Goal: Transaction & Acquisition: Purchase product/service

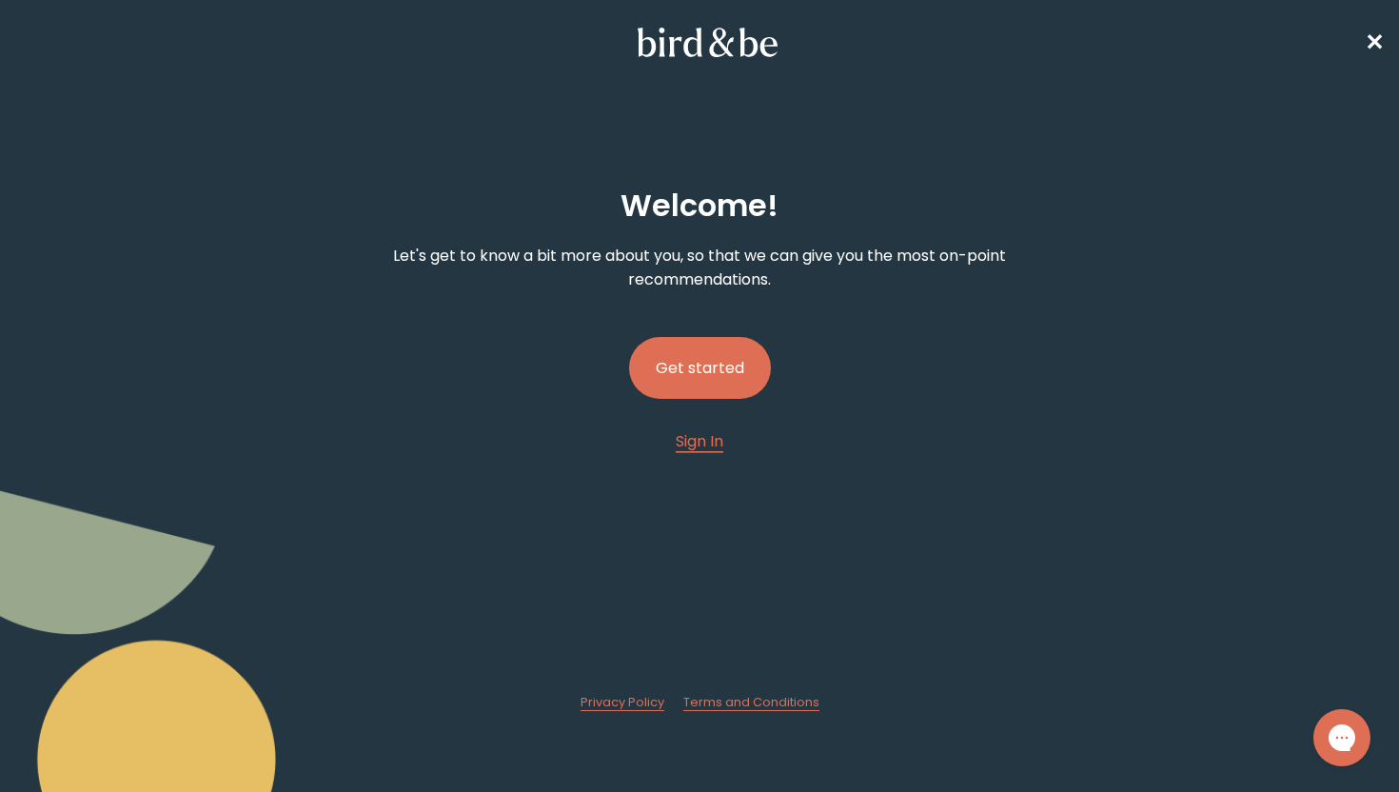
click at [682, 348] on button "Get started" at bounding box center [700, 368] width 142 height 62
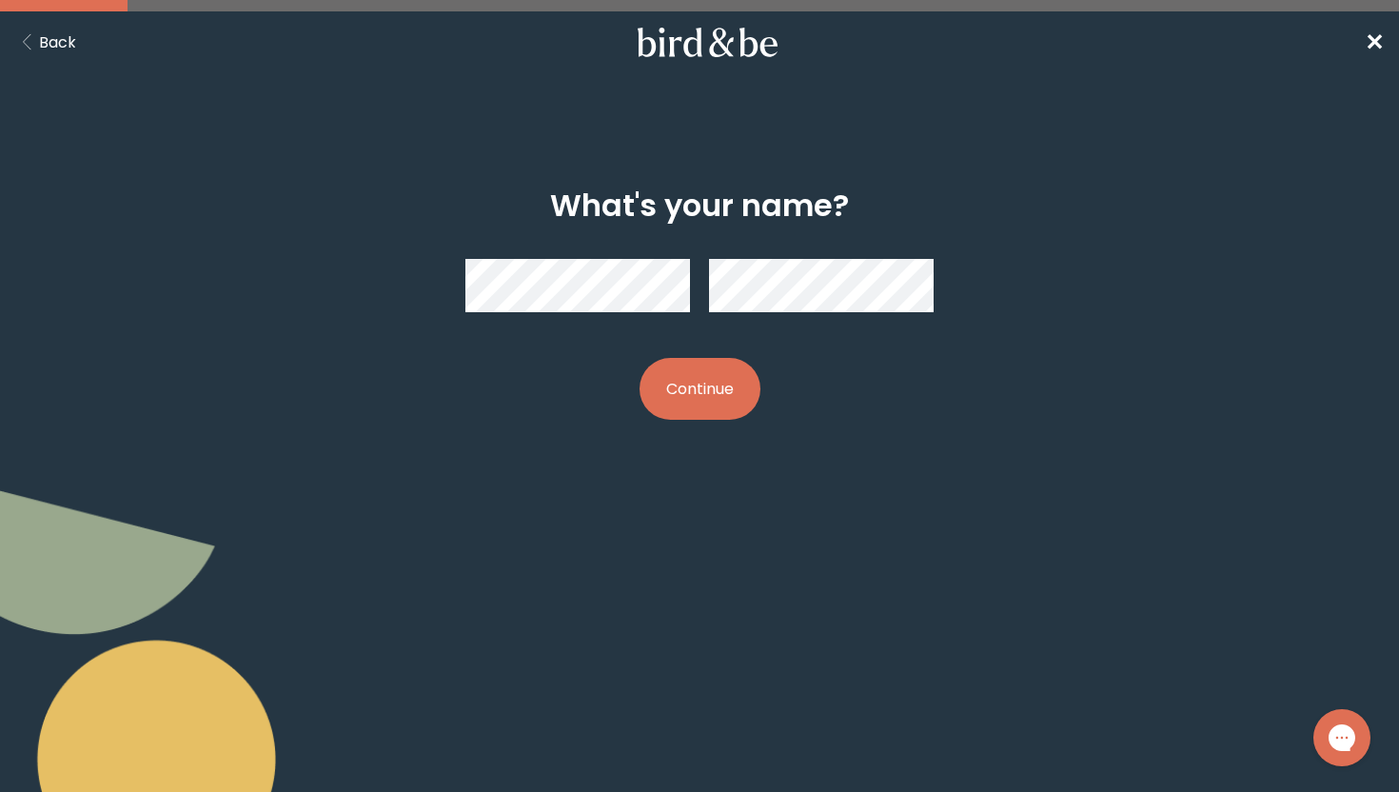
click at [688, 399] on button "Continue" at bounding box center [699, 389] width 121 height 62
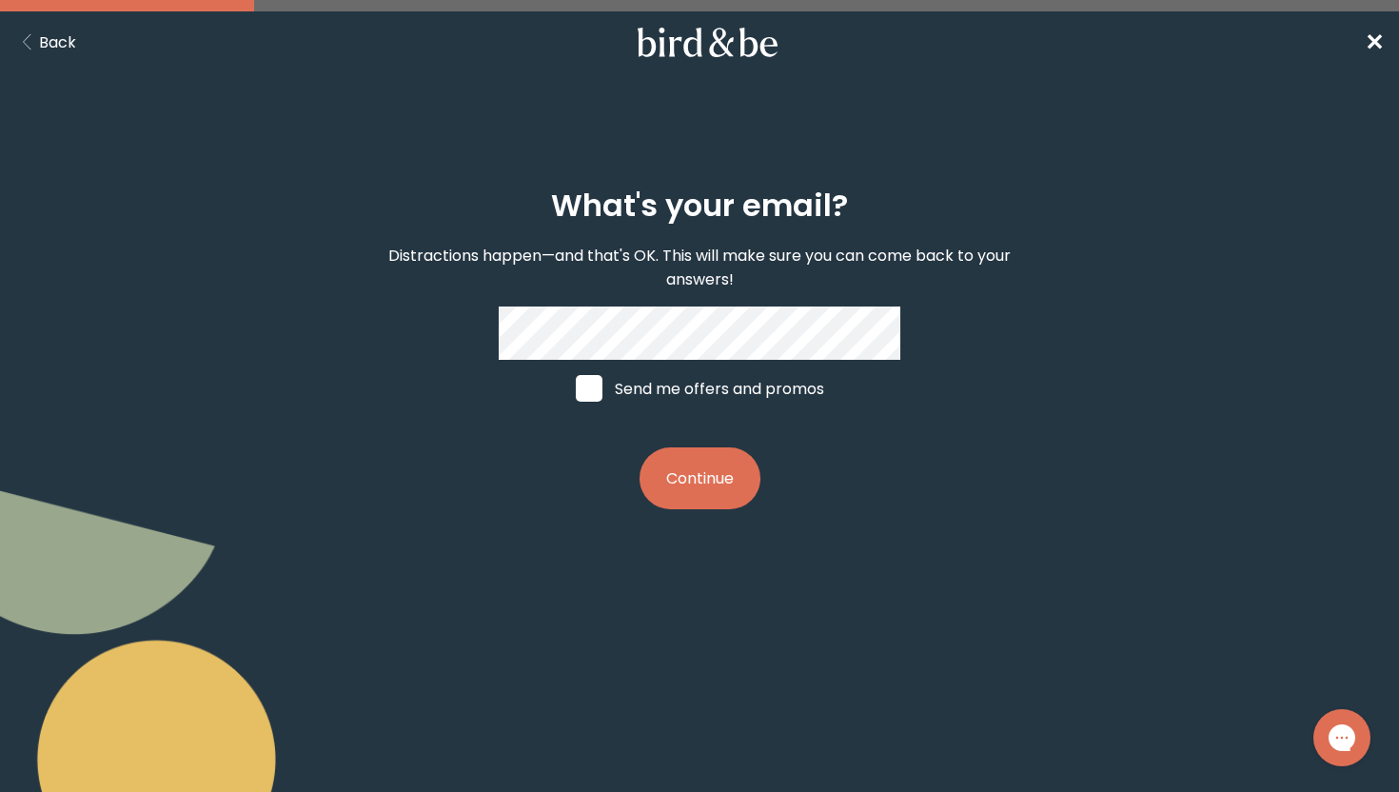
click at [715, 480] on button "Continue" at bounding box center [699, 478] width 121 height 62
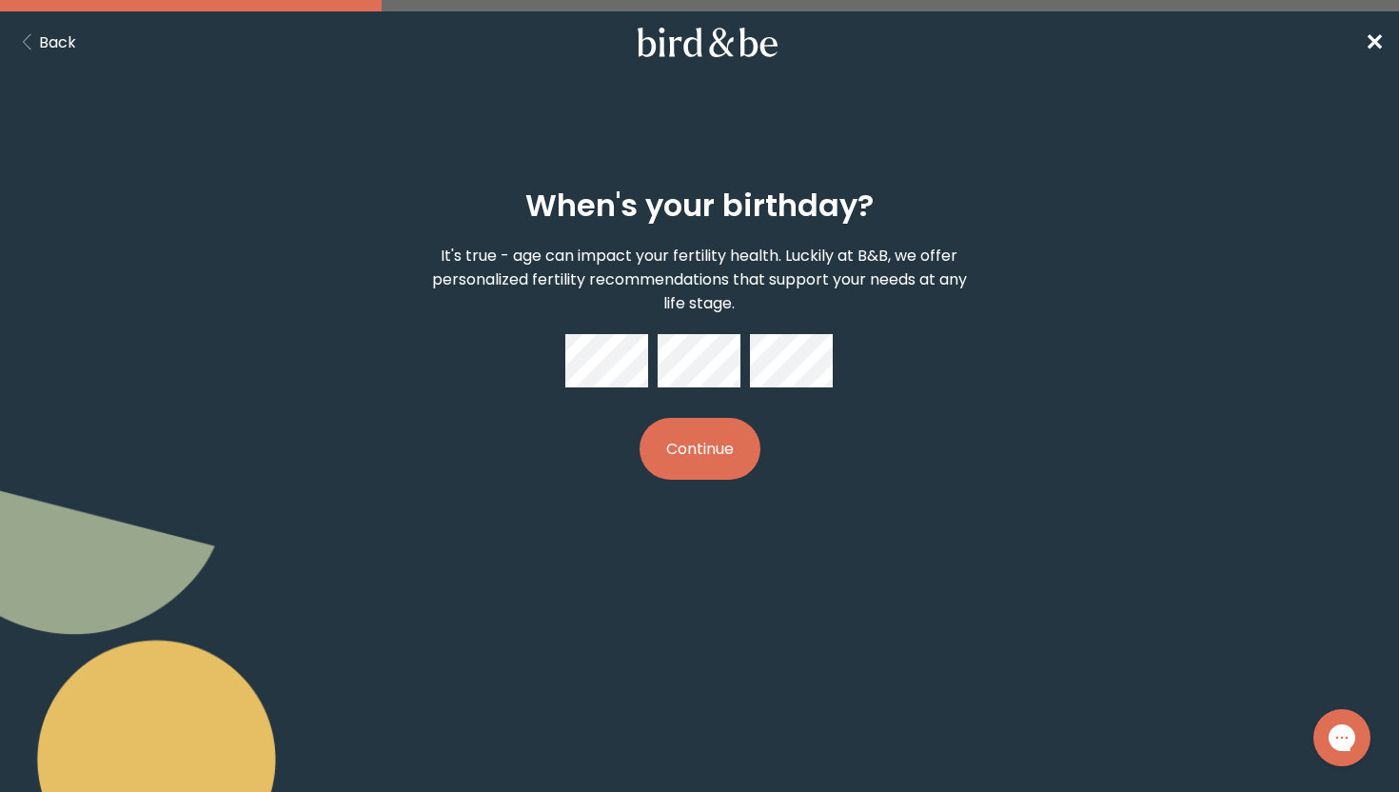
click at [639, 418] on button "Continue" at bounding box center [699, 449] width 121 height 62
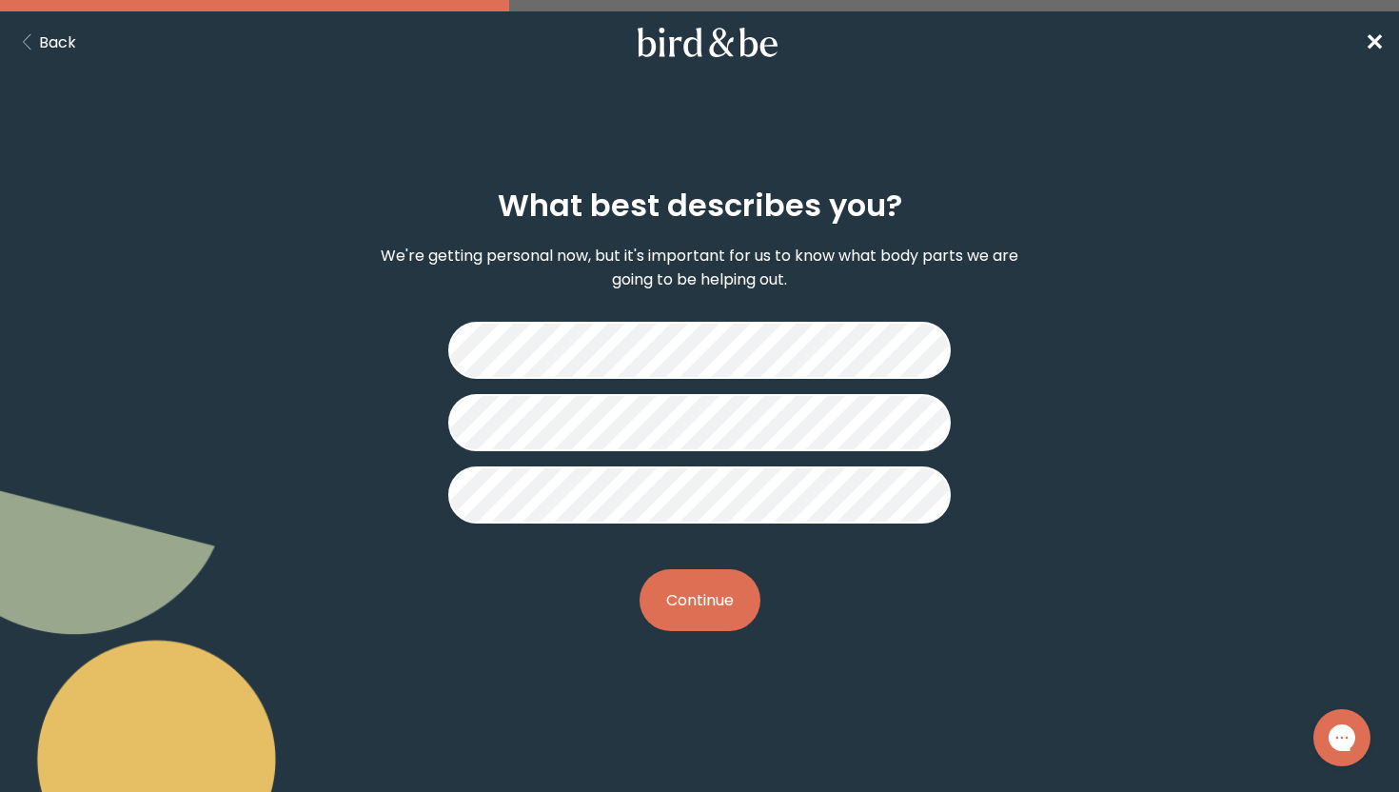
click at [714, 616] on button "Continue" at bounding box center [699, 600] width 121 height 62
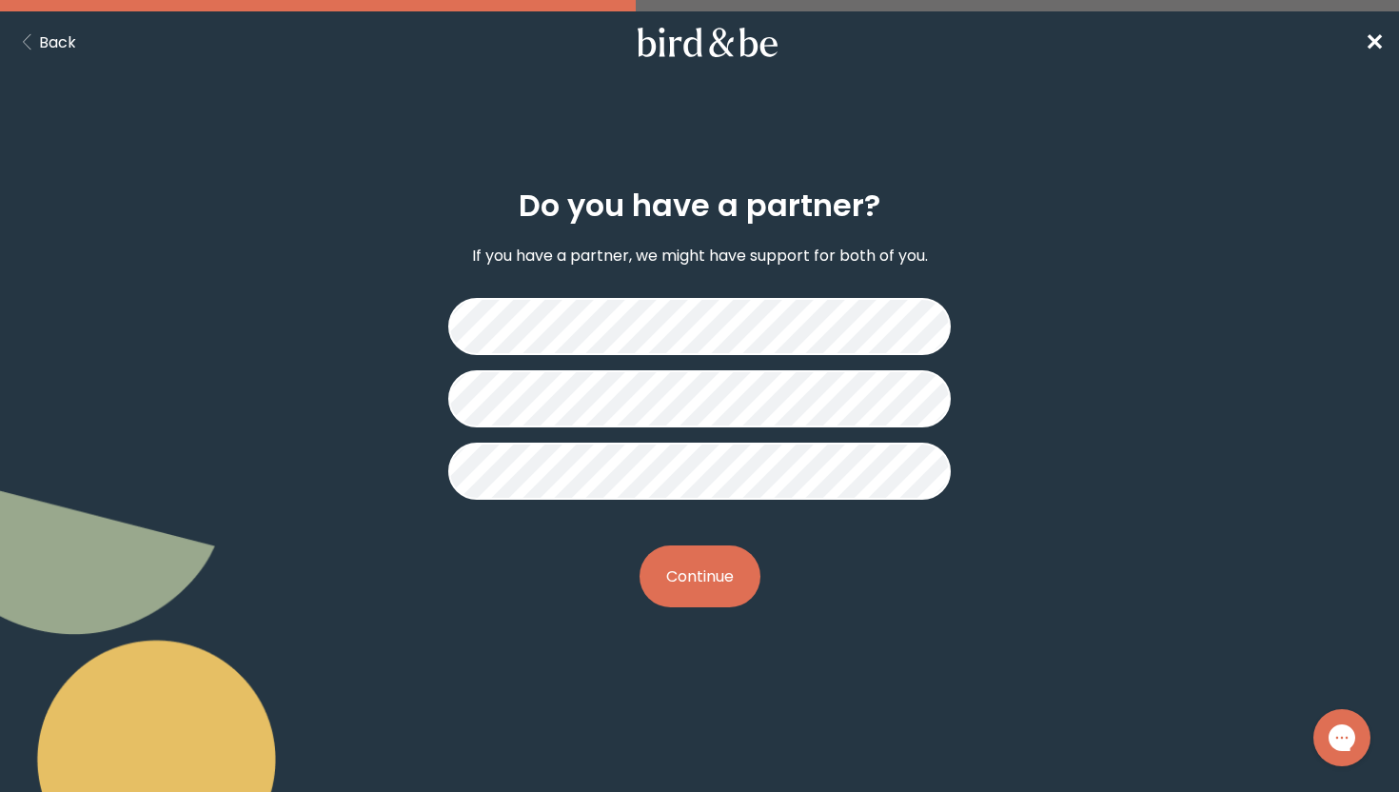
click at [717, 578] on button "Continue" at bounding box center [699, 576] width 121 height 62
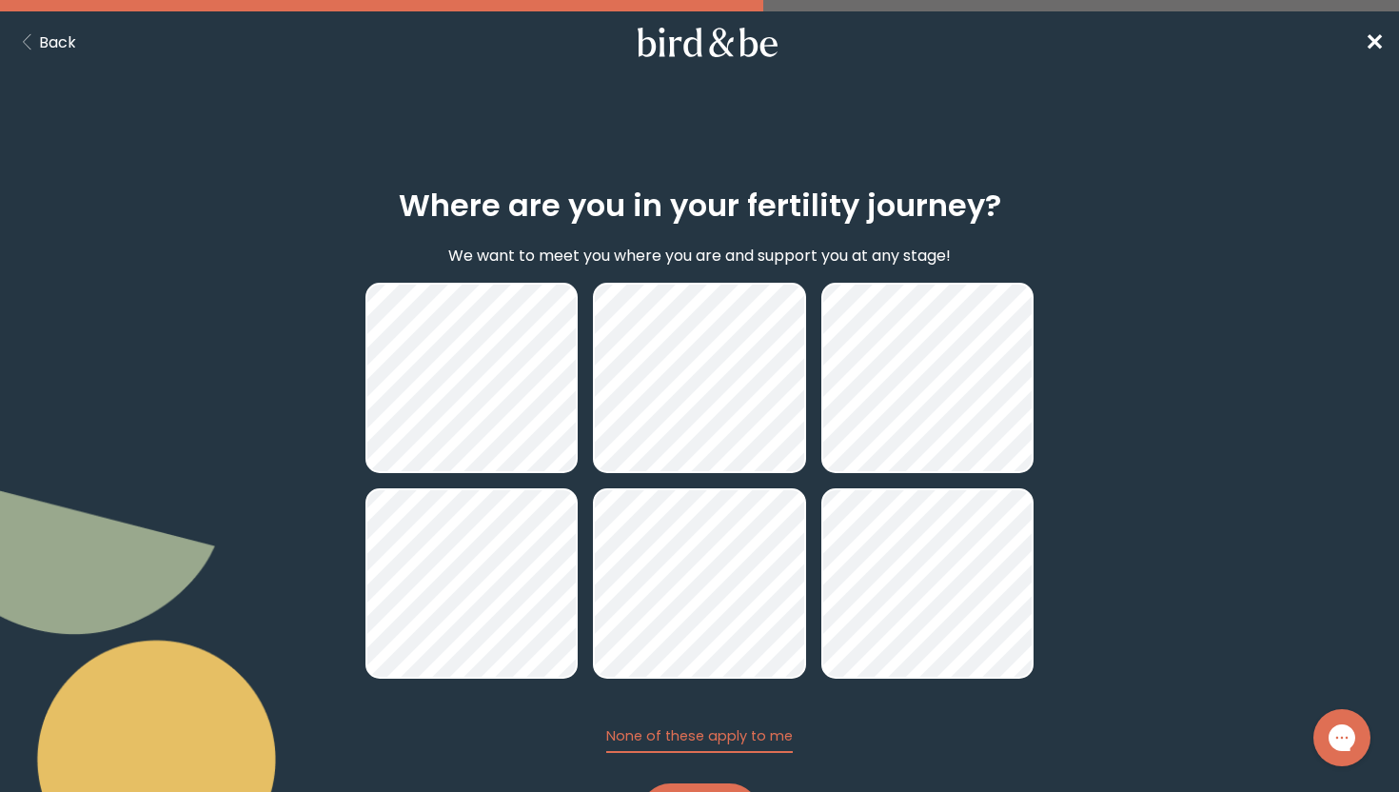
click at [614, 215] on h2 "Where are you in your fertility journey?" at bounding box center [700, 206] width 602 height 46
click at [1048, 296] on form "Where are you in your fertility journey? We want to meet you where you are and …" at bounding box center [699, 517] width 699 height 749
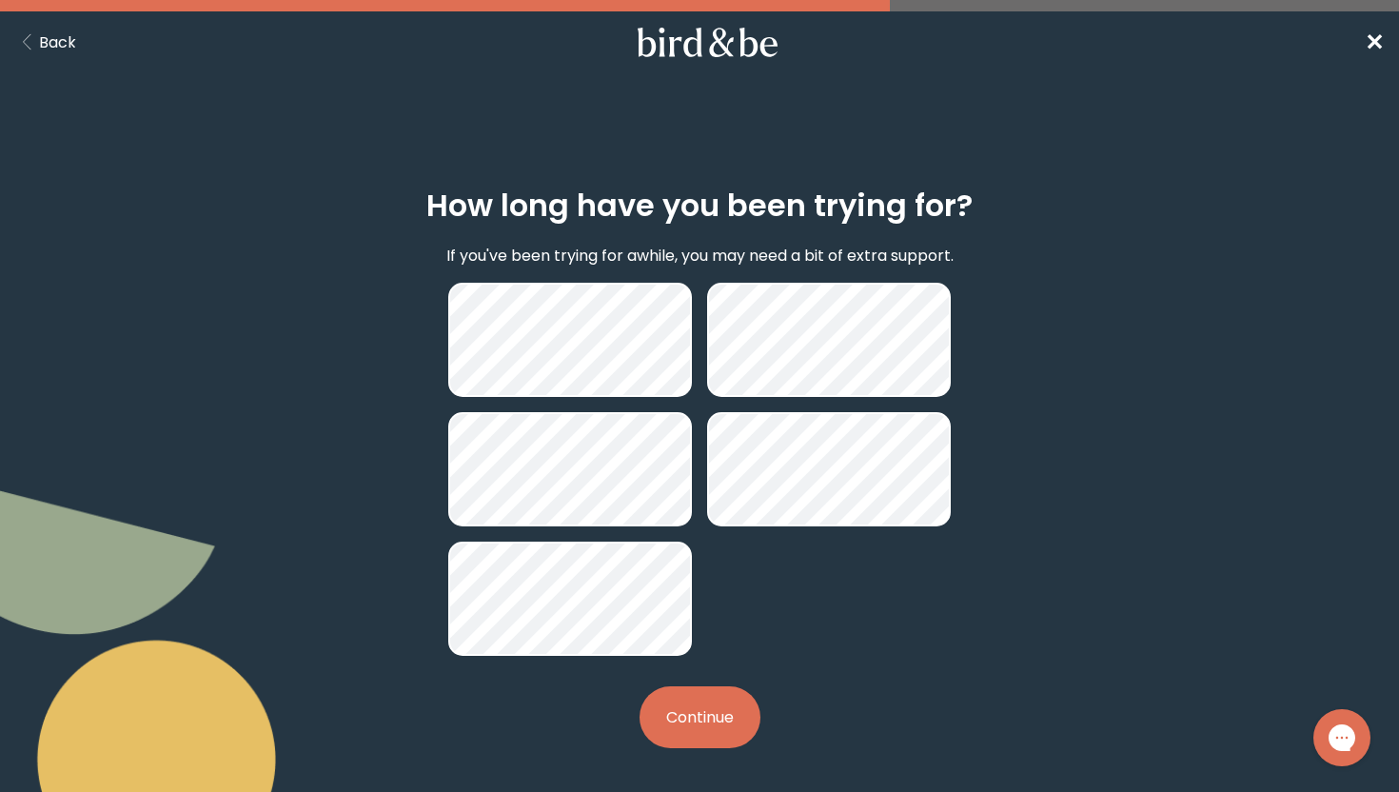
click at [687, 673] on div "How long have you been trying for? If you've been trying for awhile, you may ne…" at bounding box center [699, 468] width 669 height 621
click at [696, 707] on button "Continue" at bounding box center [699, 717] width 121 height 62
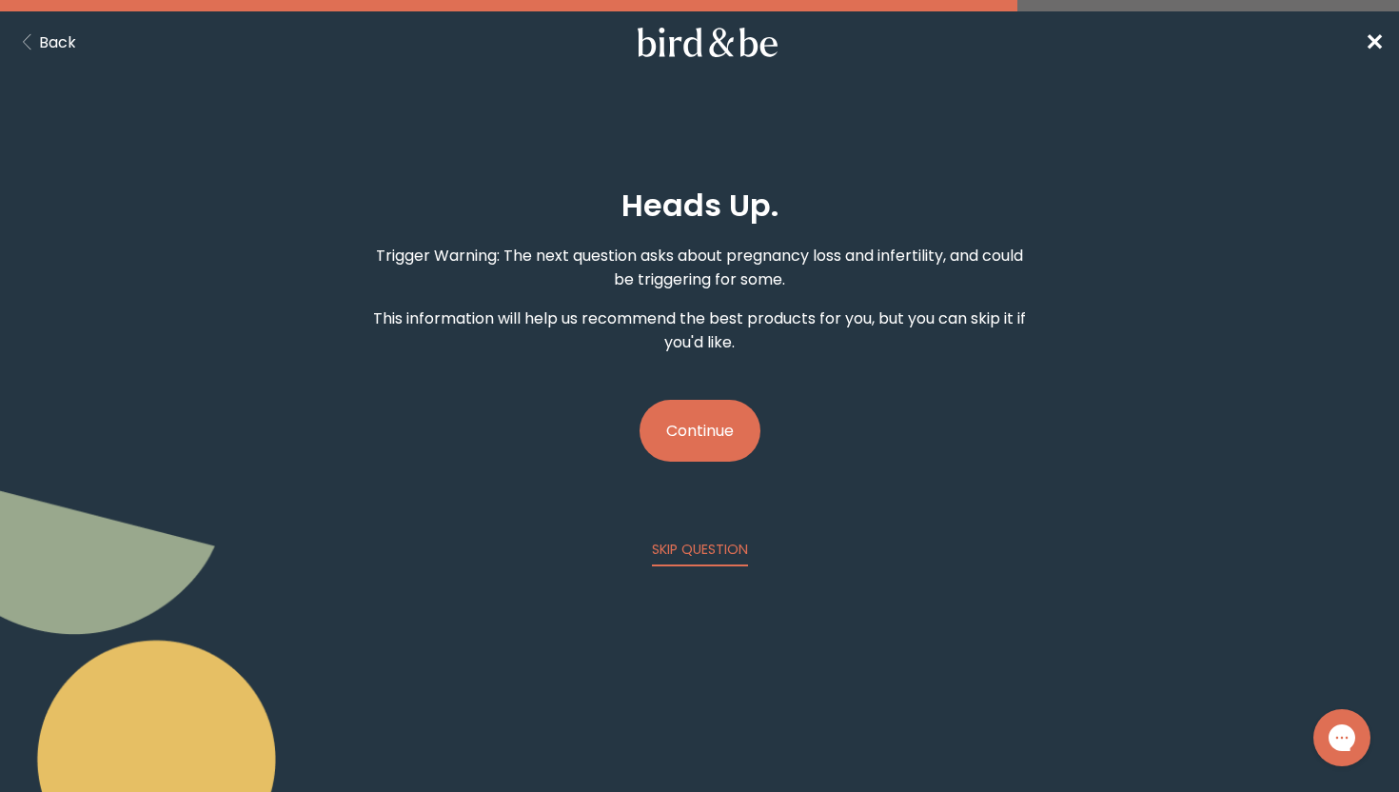
click at [679, 422] on button "Continue" at bounding box center [699, 431] width 121 height 62
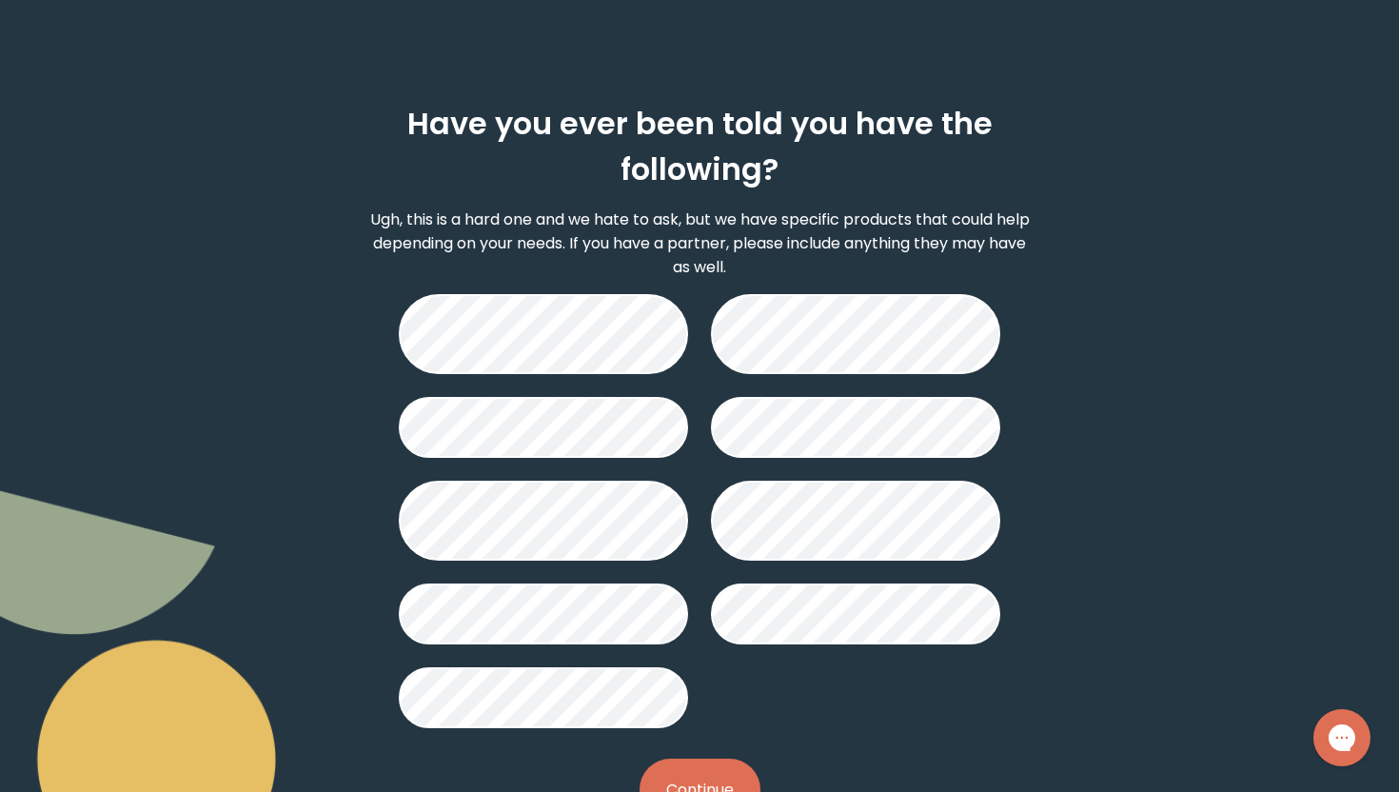
scroll to position [87, 0]
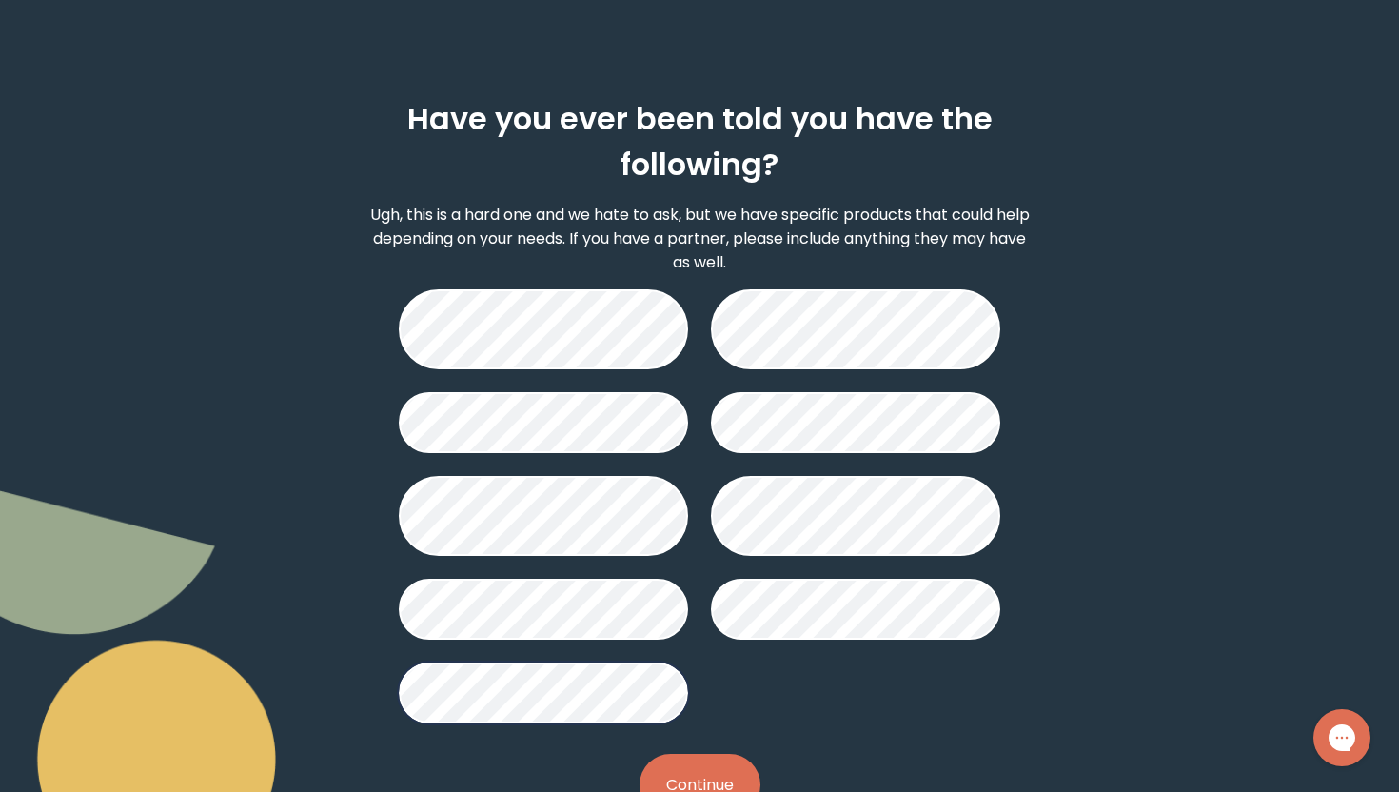
click at [714, 779] on button "Continue" at bounding box center [699, 785] width 121 height 62
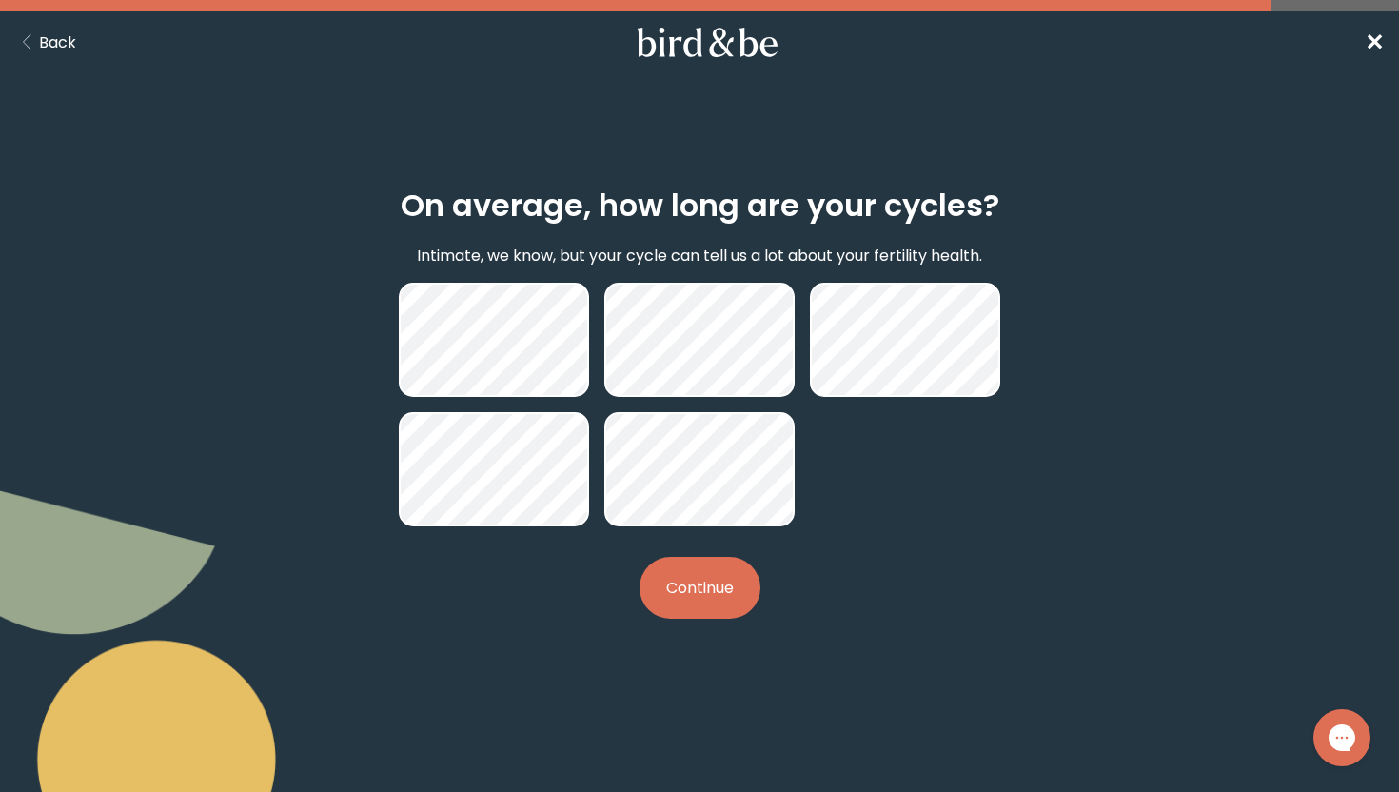
click at [720, 578] on button "Continue" at bounding box center [699, 588] width 121 height 62
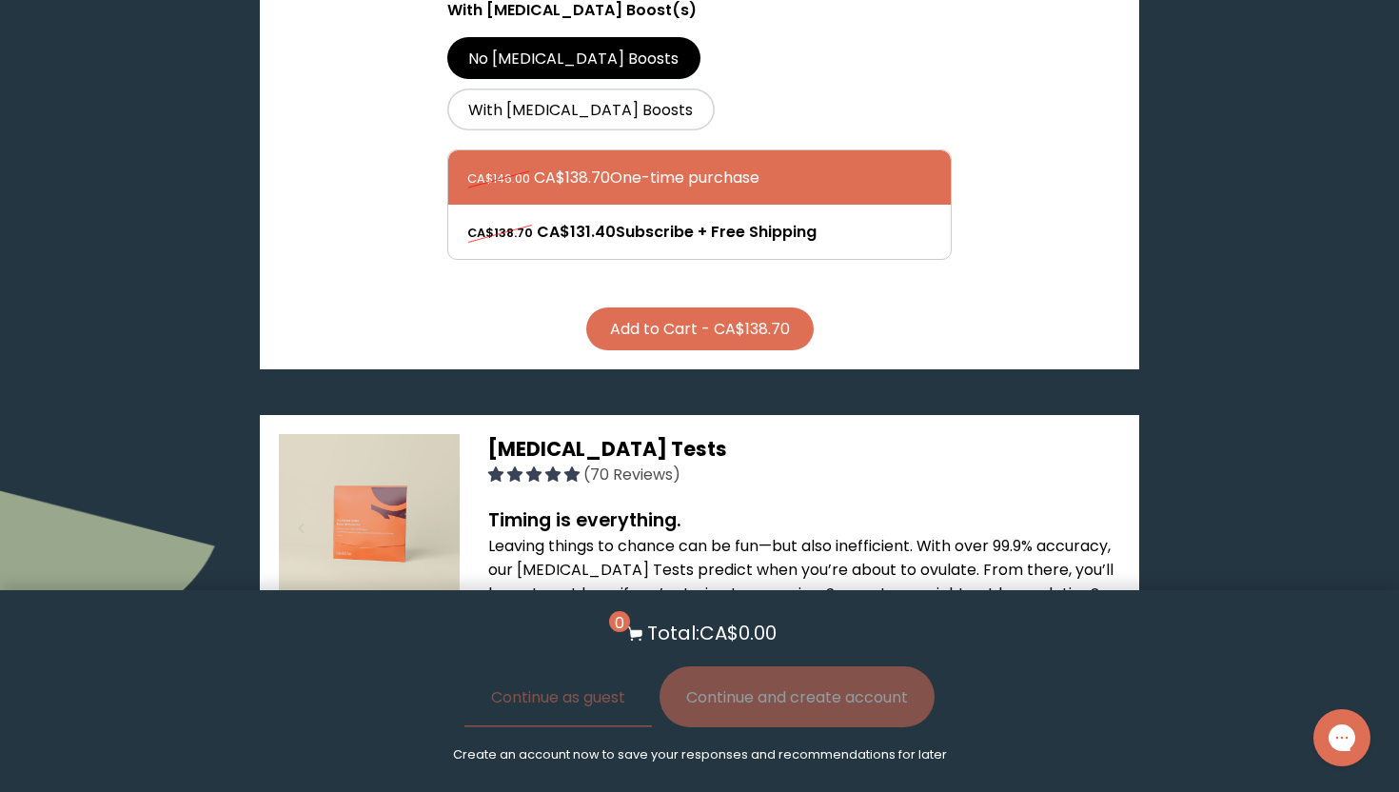
scroll to position [856, 0]
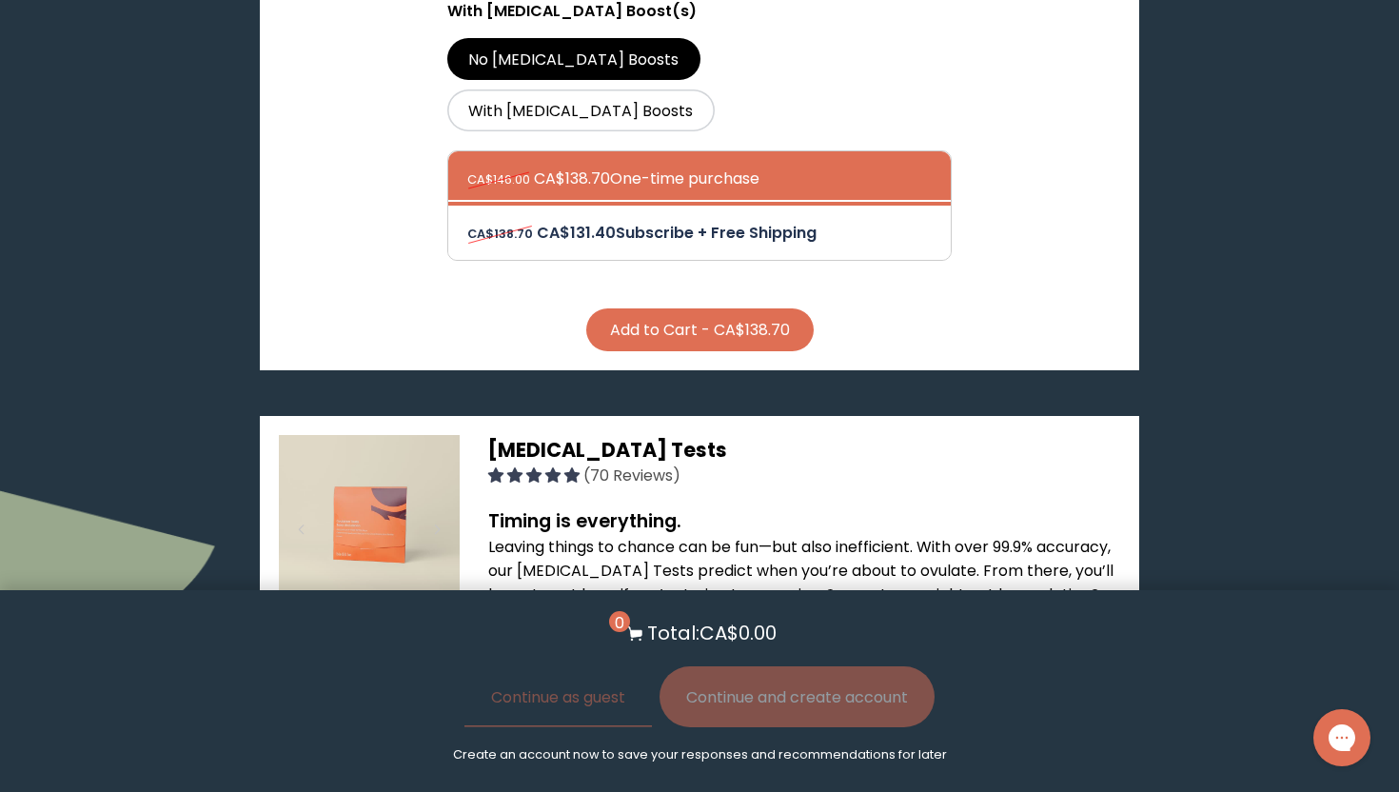
click at [668, 206] on div at bounding box center [718, 233] width 502 height 54
click at [467, 220] on input "CA$138.70 CA$131.40 Subscribe + Free Shipping" at bounding box center [466, 220] width 1 height 1
radio input "true"
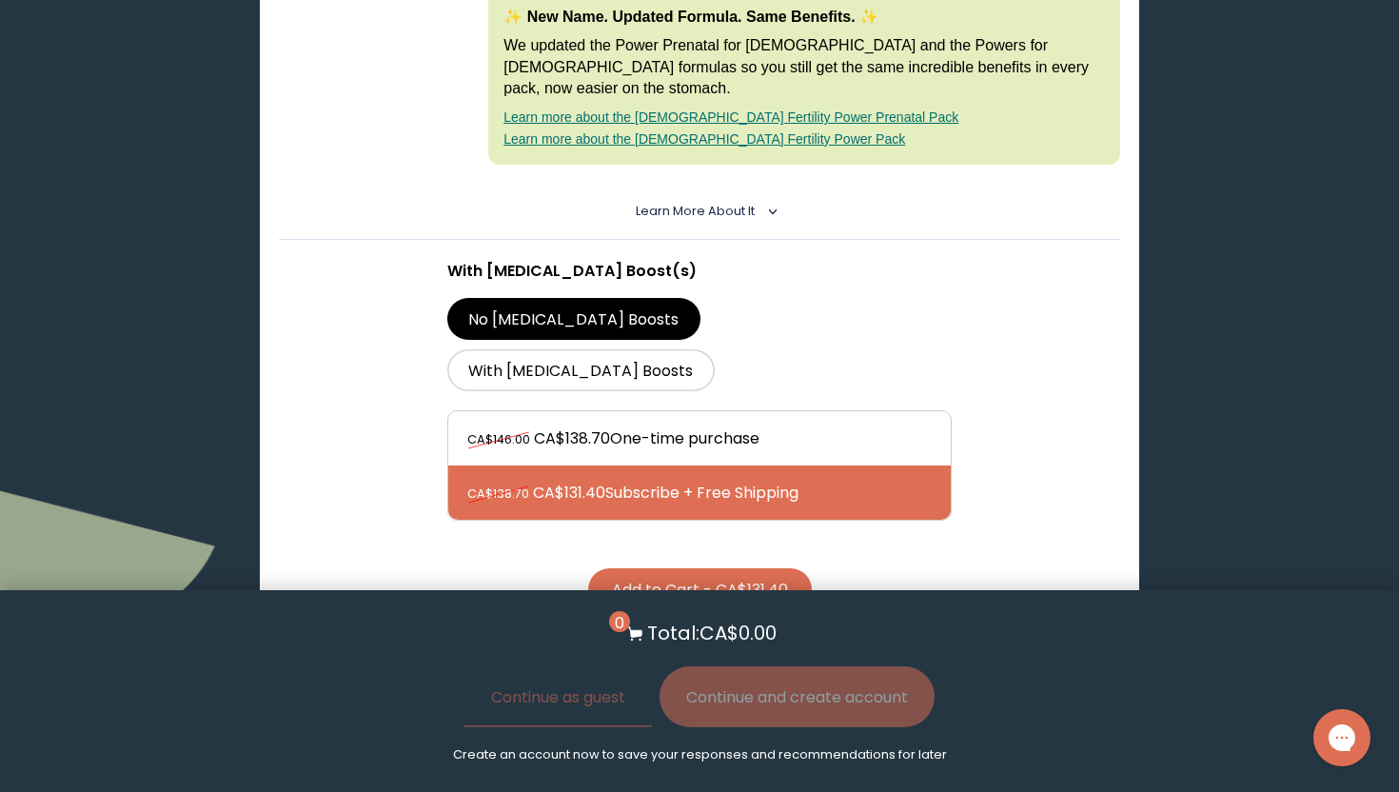
scroll to position [480, 0]
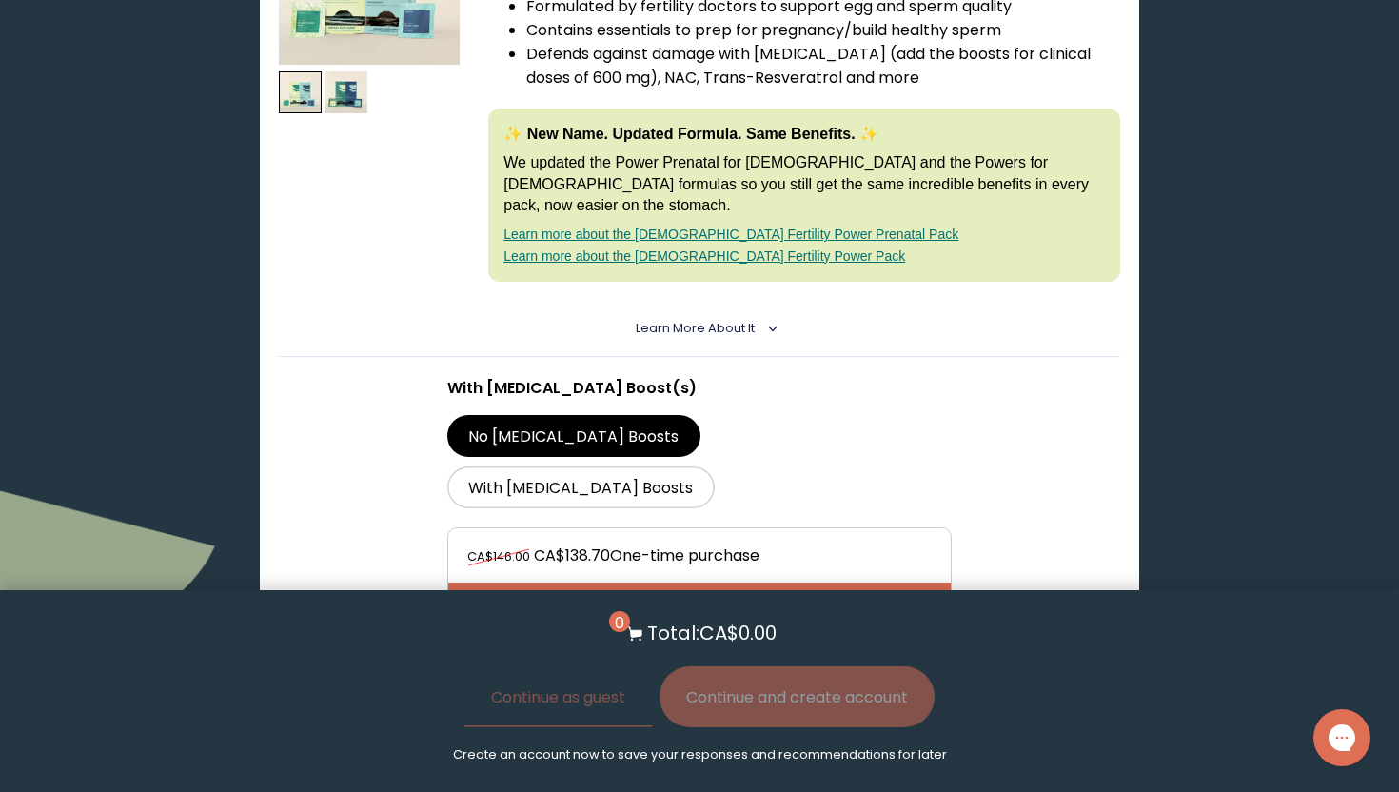
click at [345, 81] on img at bounding box center [346, 92] width 43 height 43
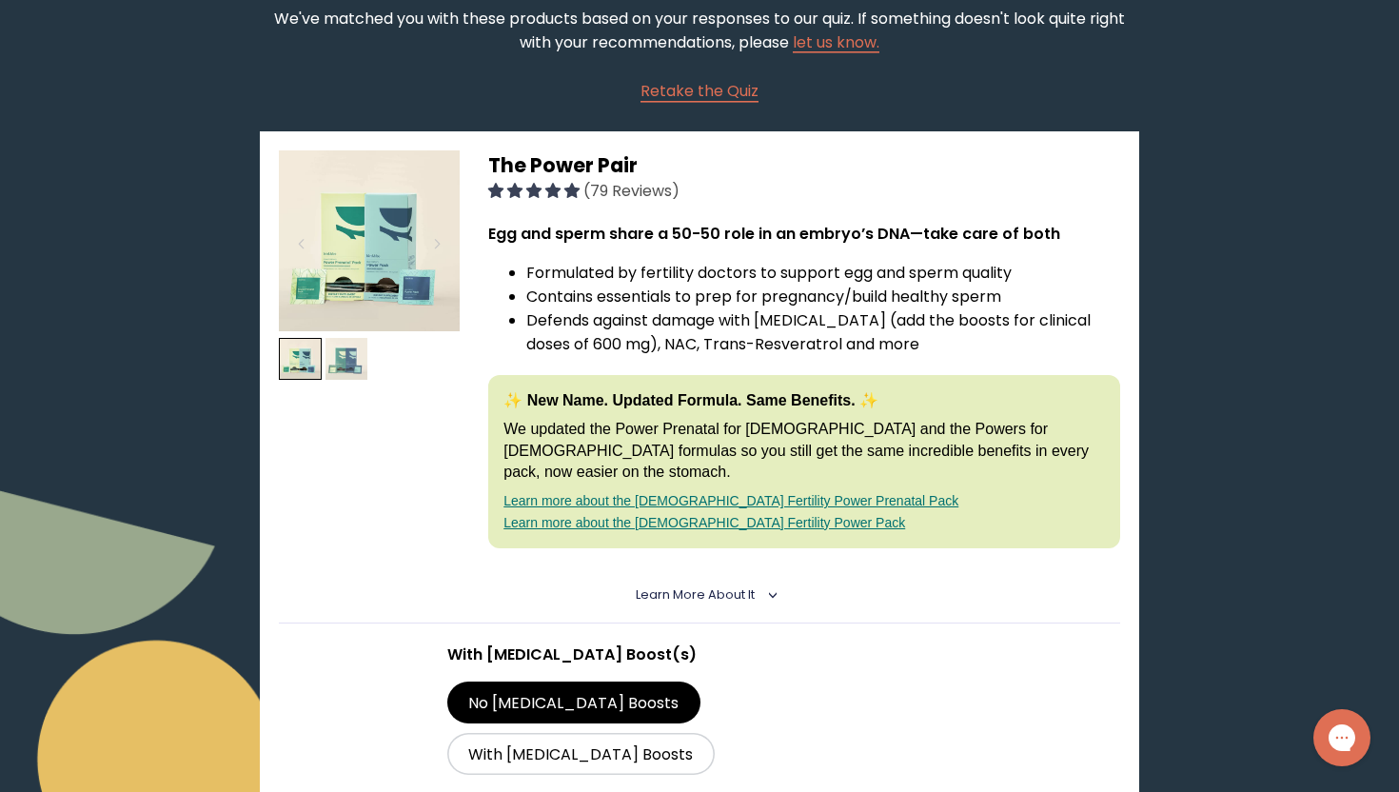
scroll to position [214, 0]
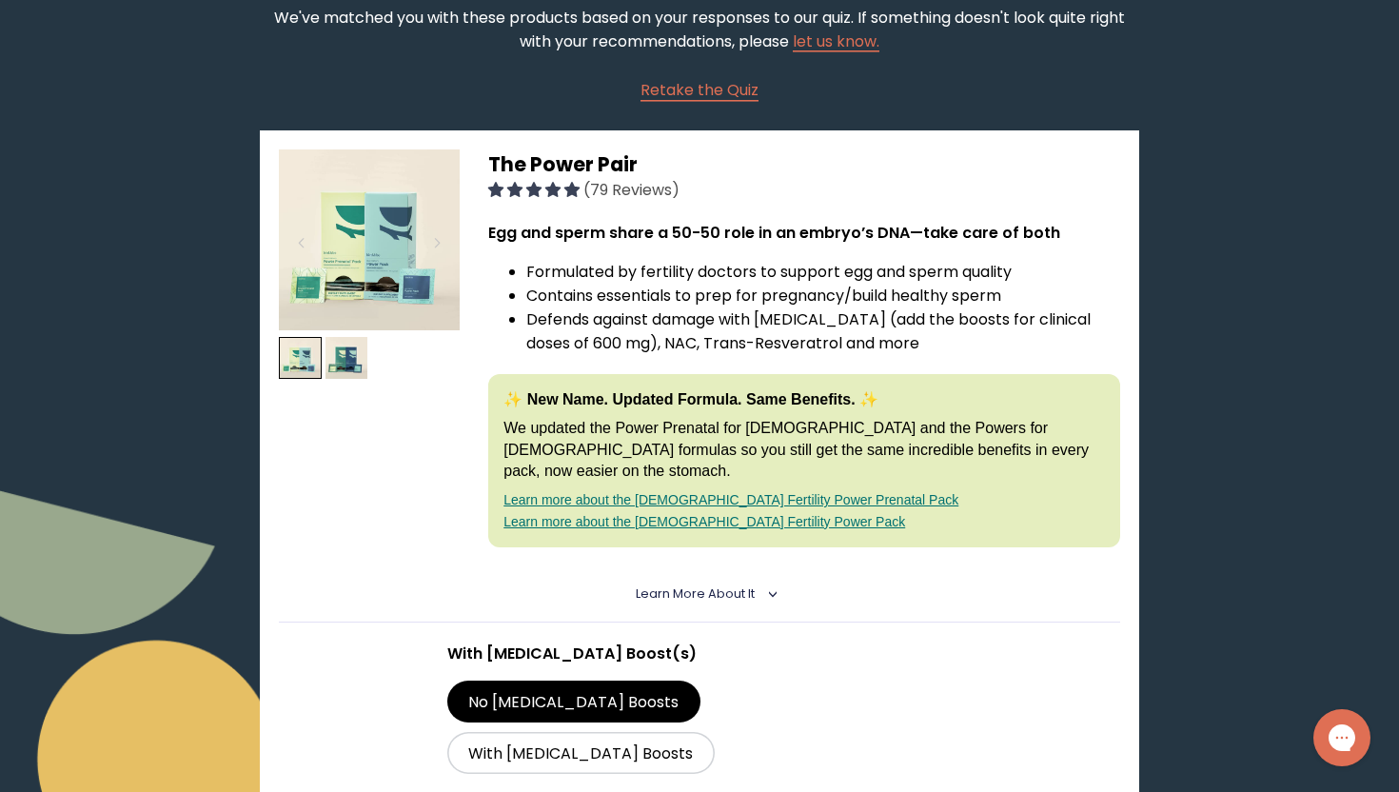
click at [348, 402] on div at bounding box center [369, 358] width 181 height 418
click at [348, 347] on img at bounding box center [346, 358] width 43 height 43
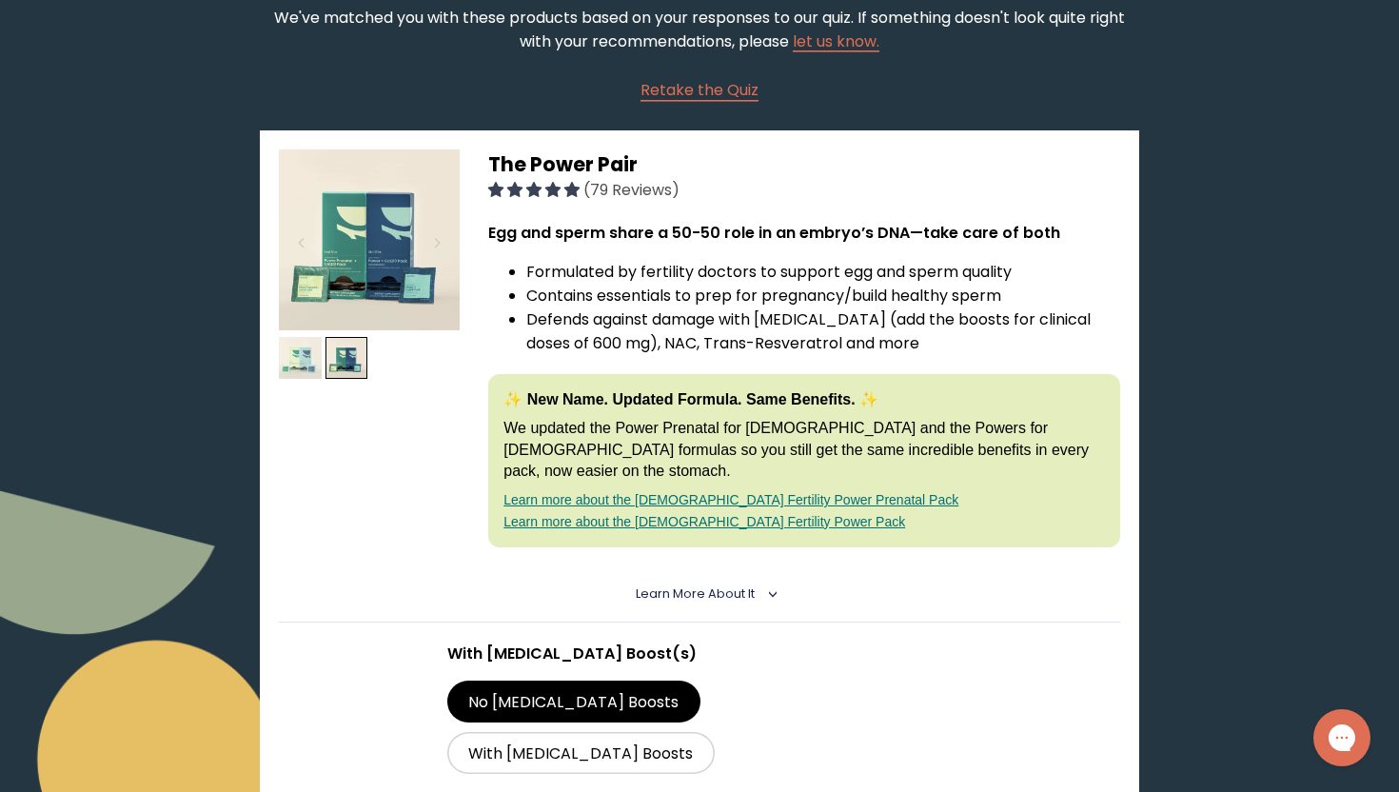
click at [303, 357] on img at bounding box center [300, 358] width 43 height 43
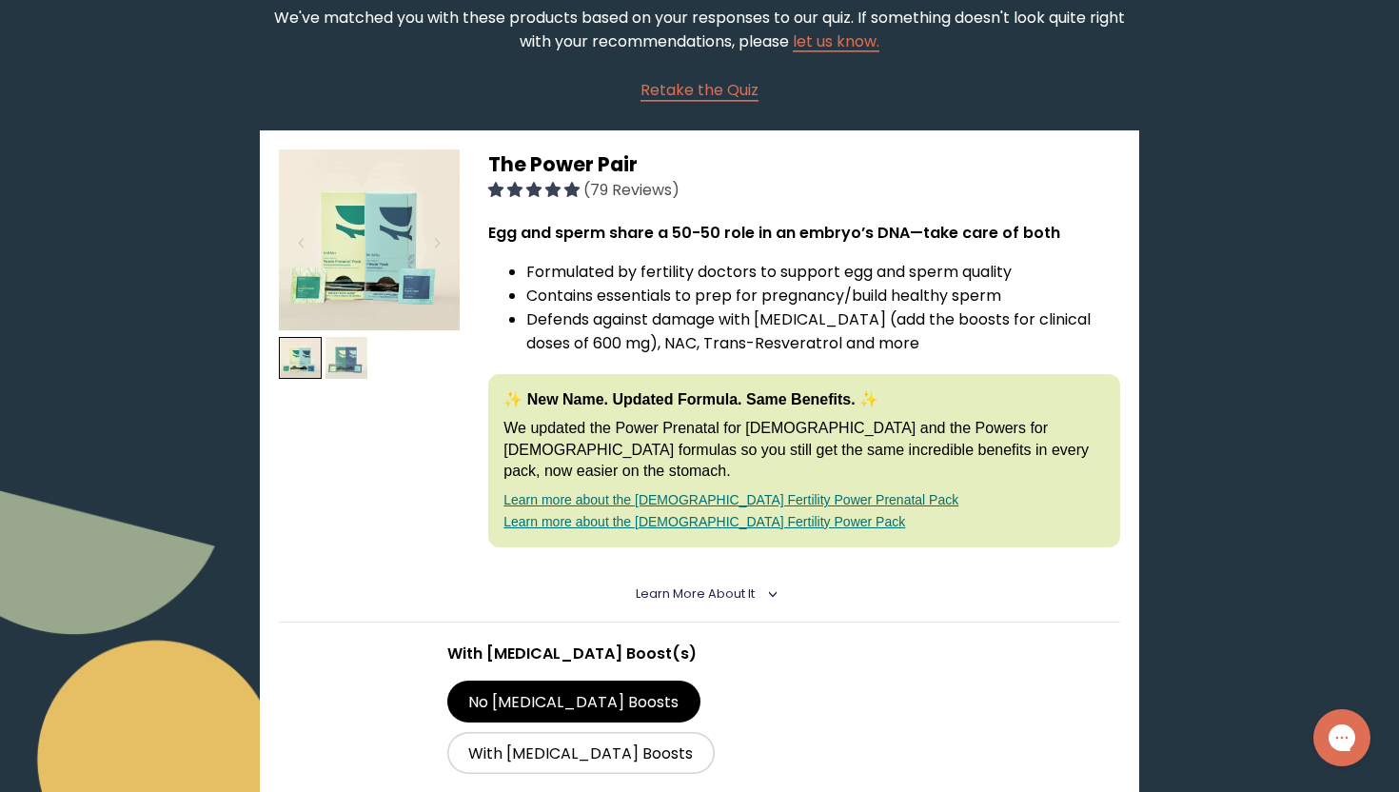
click at [349, 355] on img at bounding box center [346, 358] width 43 height 43
click at [349, 224] on img at bounding box center [369, 239] width 181 height 181
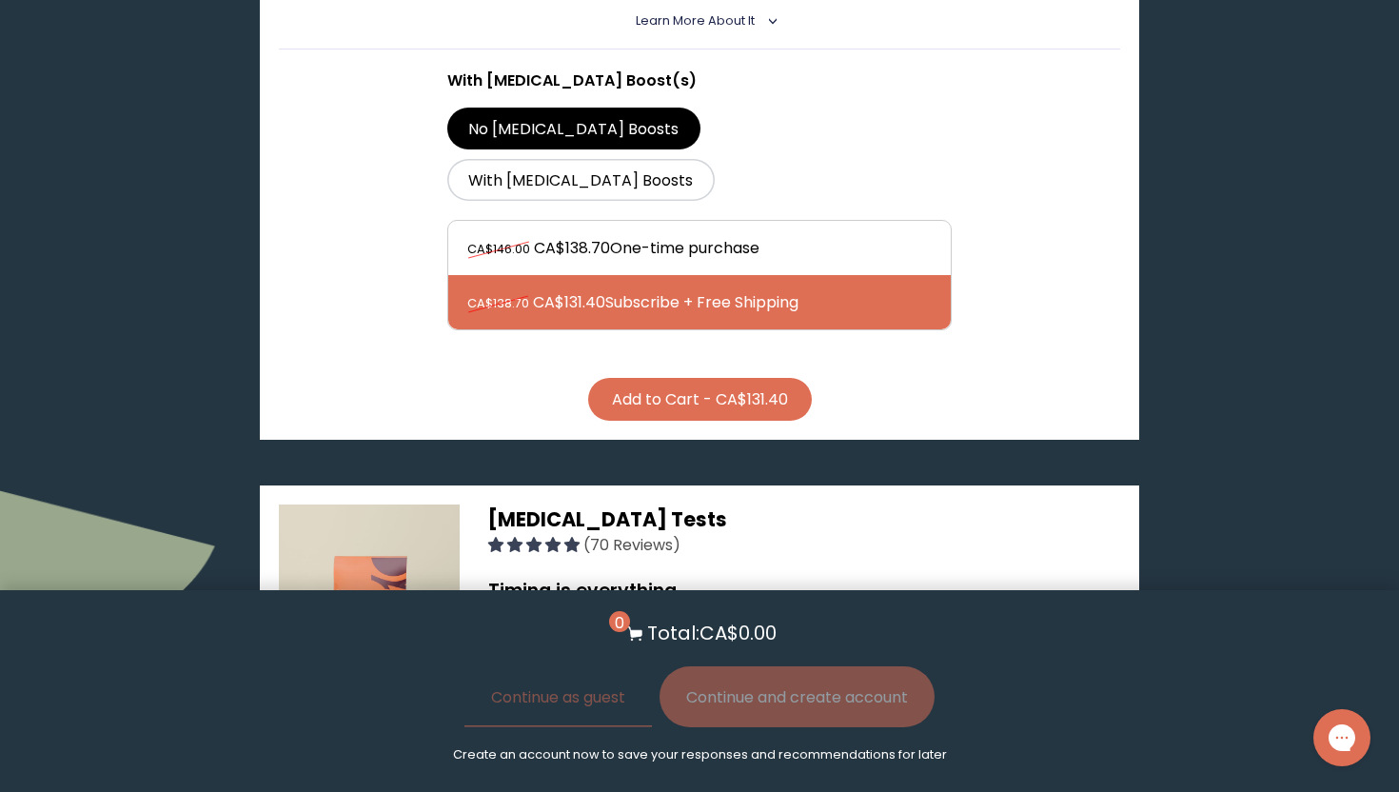
scroll to position [824, 0]
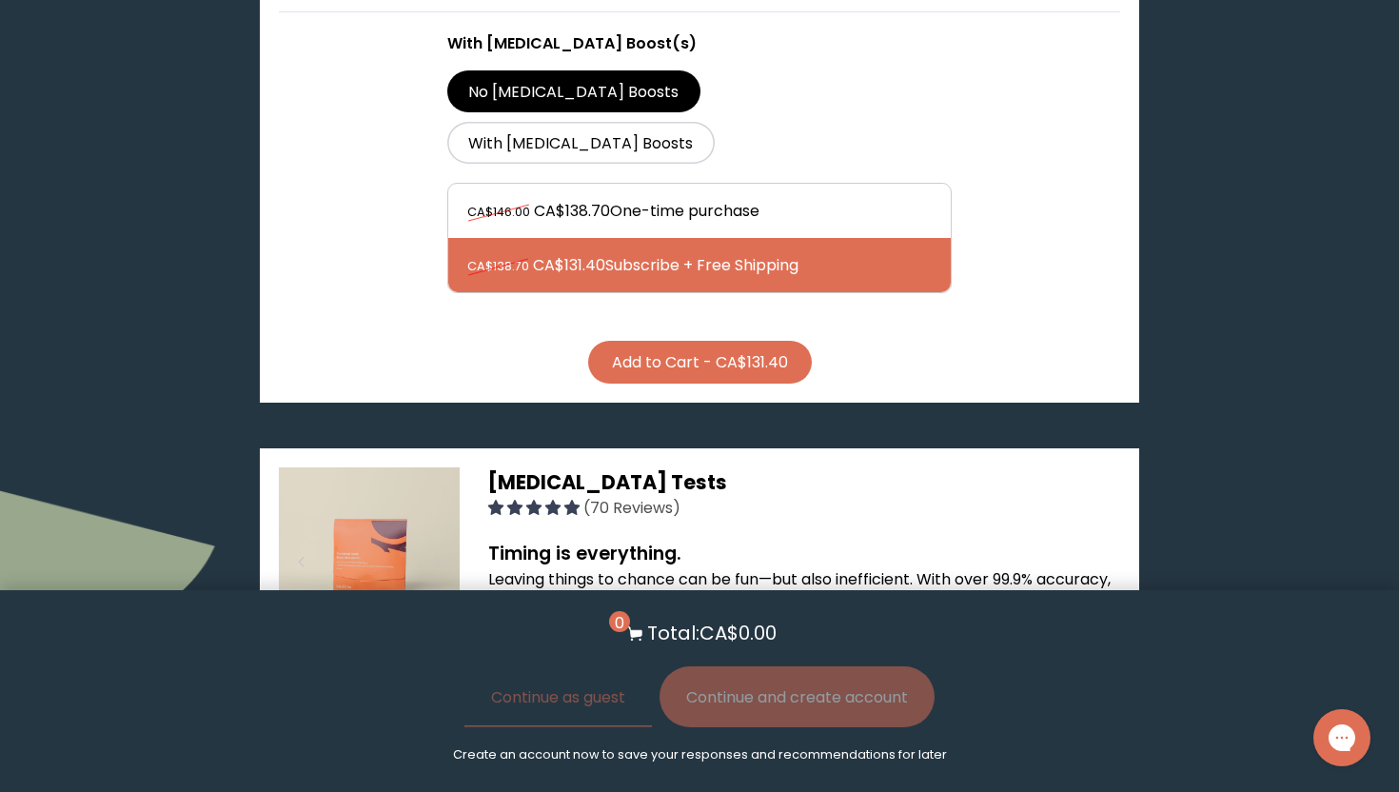
click at [676, 341] on button "Add to Cart - CA$131.40" at bounding box center [700, 362] width 224 height 43
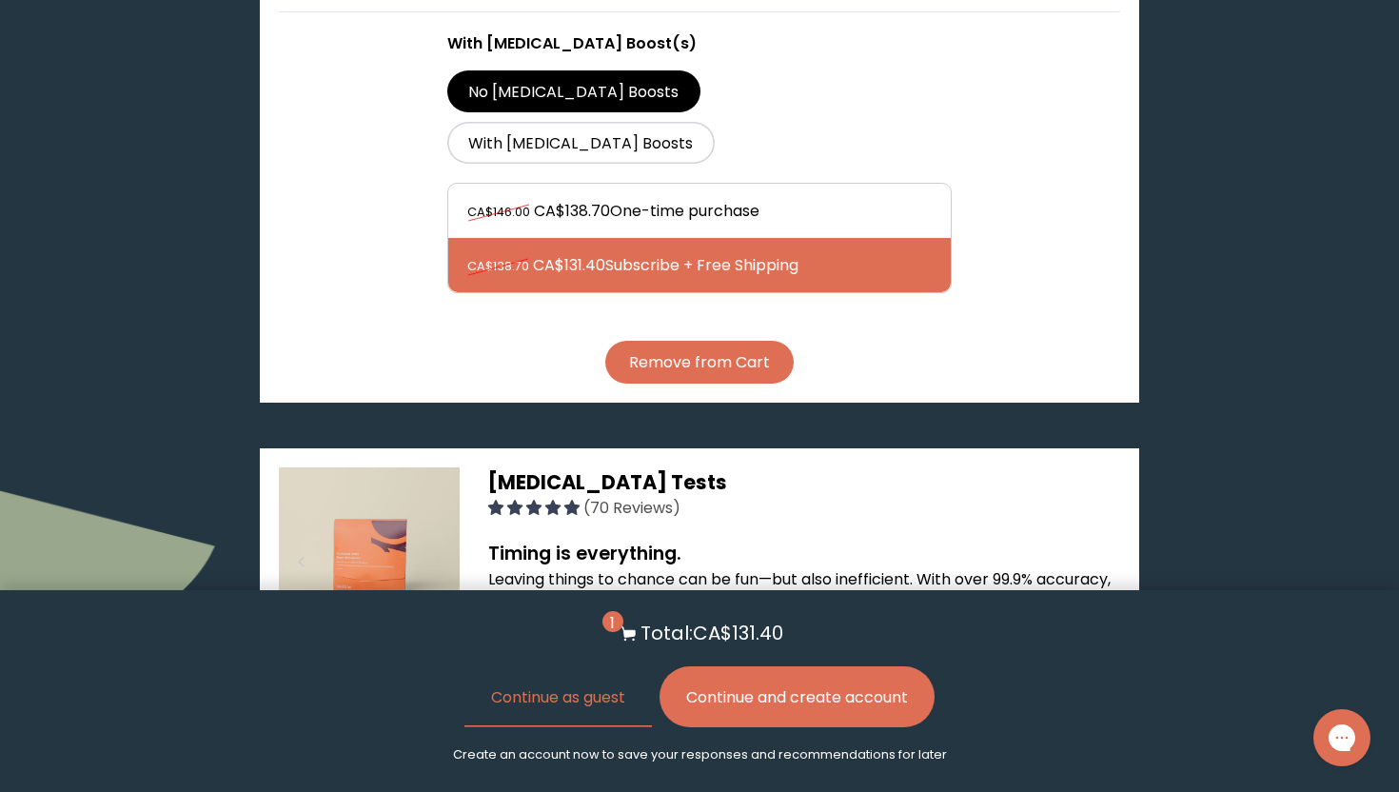
click at [859, 700] on button "Continue and create account" at bounding box center [796, 696] width 275 height 61
